Goal: Navigation & Orientation: Find specific page/section

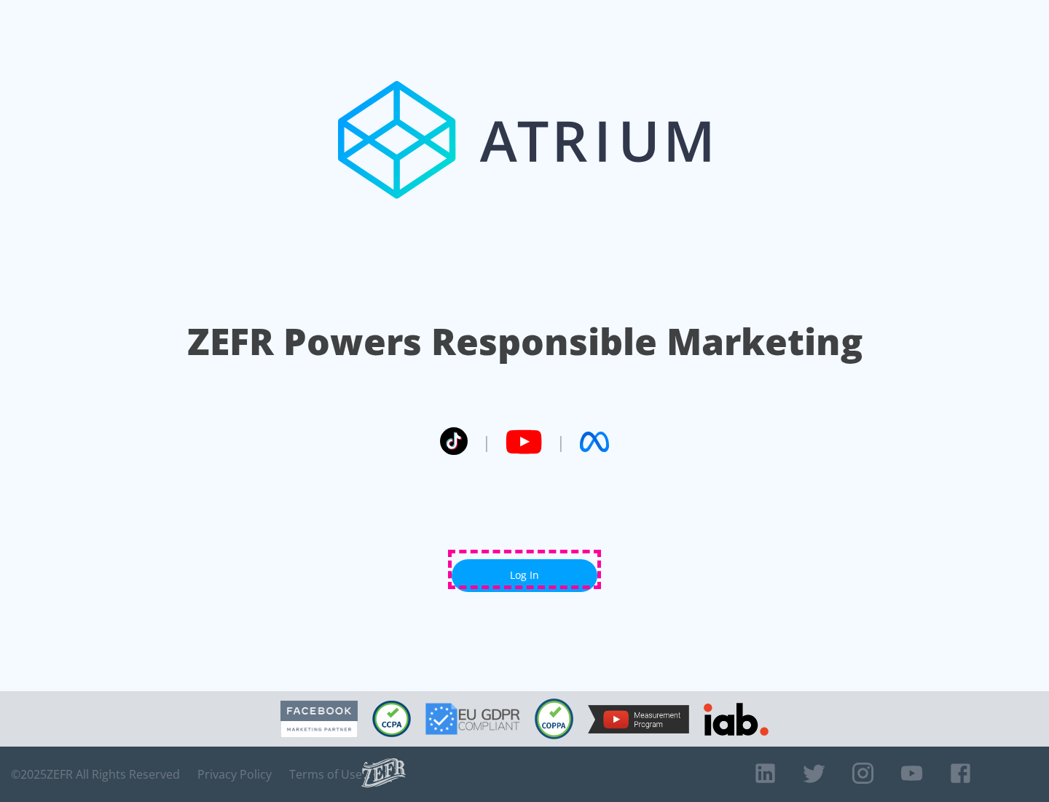
click at [525, 569] on link "Log In" at bounding box center [525, 575] width 146 height 33
